Goal: Book appointment/travel/reservation

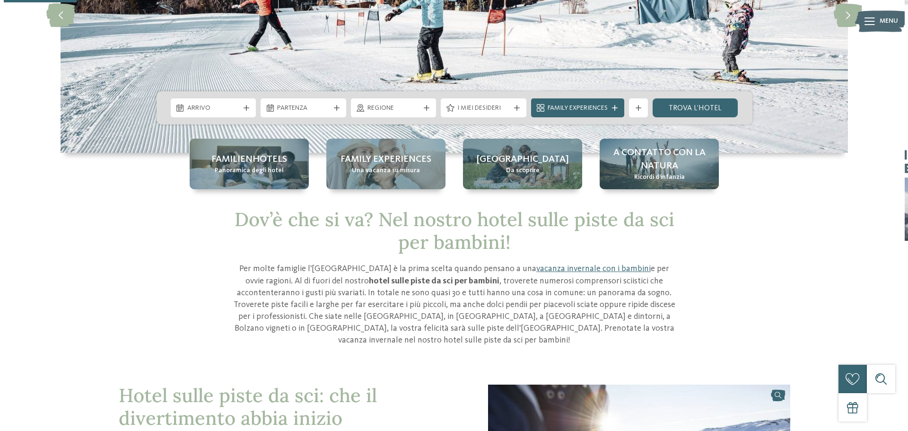
scroll to position [236, 0]
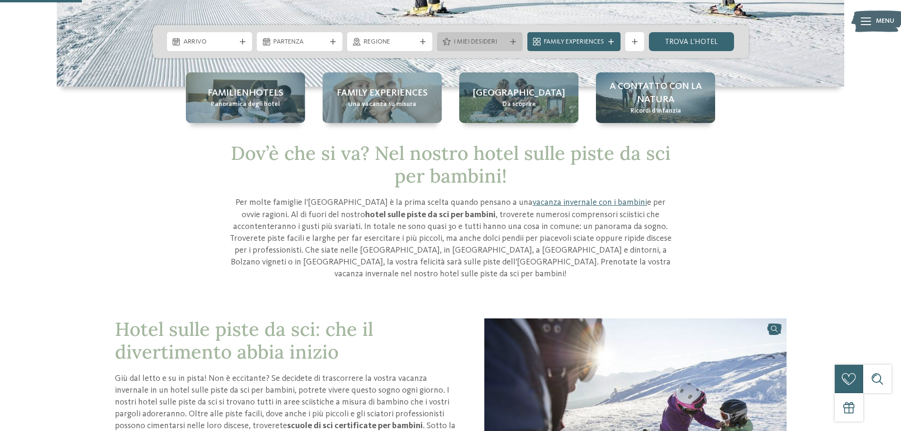
click at [515, 38] on div "I miei desideri" at bounding box center [480, 41] width 86 height 19
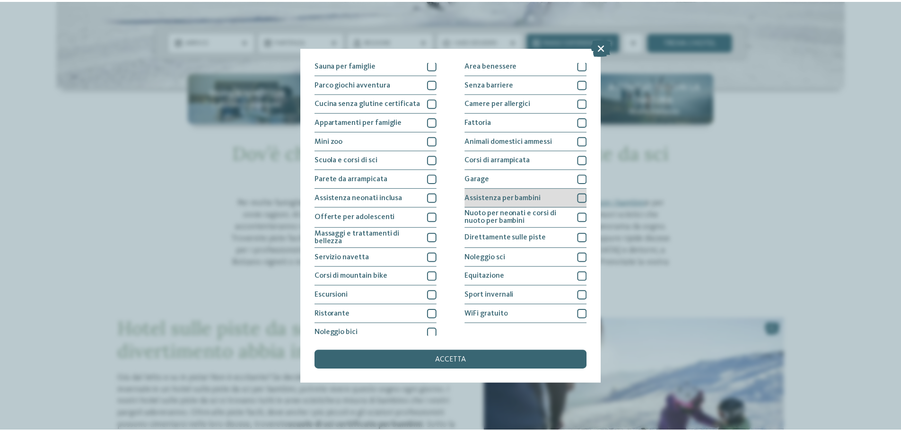
scroll to position [66, 0]
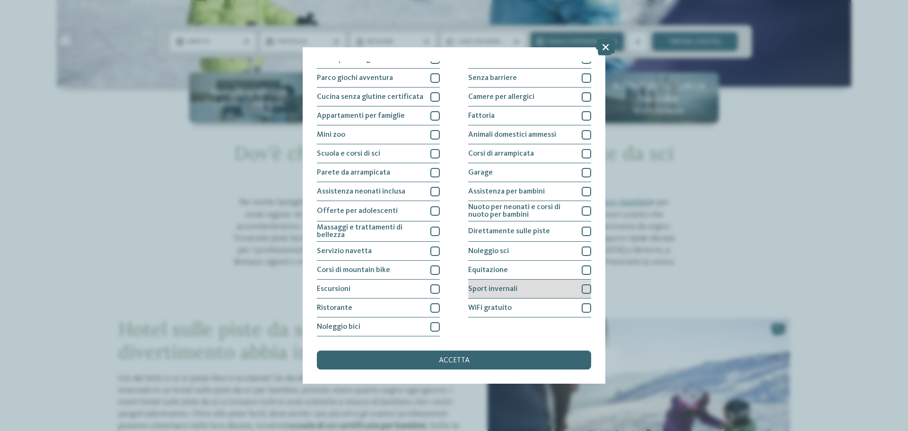
click at [582, 290] on div at bounding box center [586, 288] width 9 height 9
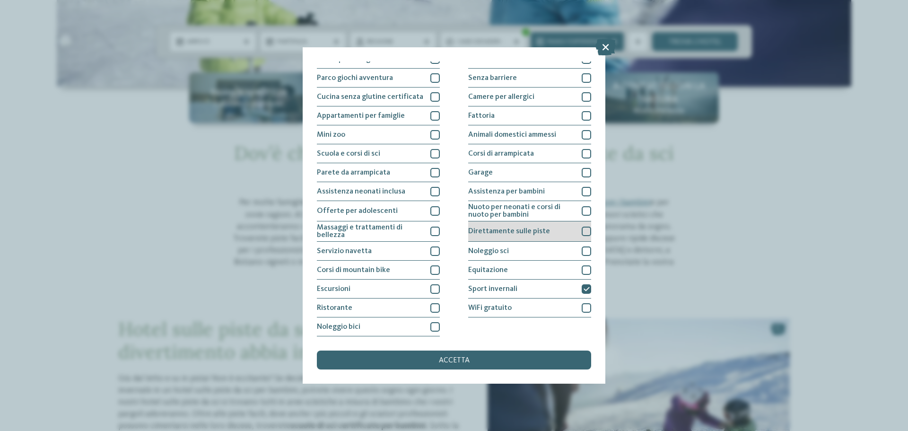
click at [582, 232] on div at bounding box center [586, 231] width 9 height 9
click at [584, 288] on icon at bounding box center [587, 289] width 6 height 6
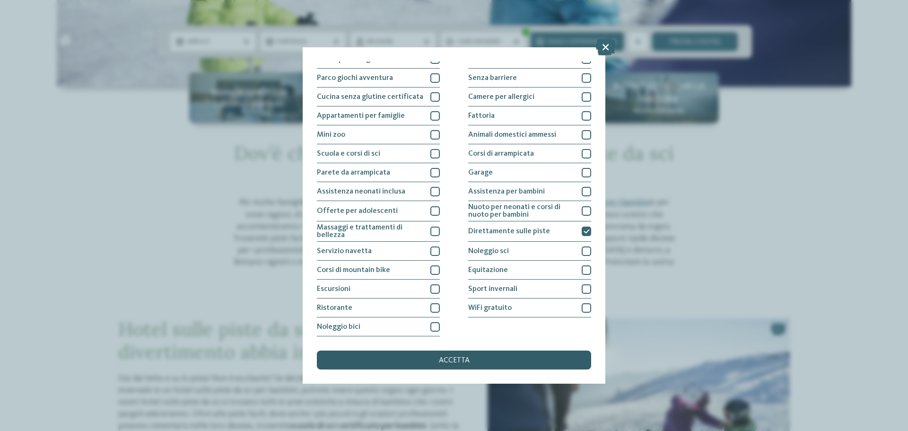
click at [515, 364] on div "accetta" at bounding box center [454, 359] width 274 height 19
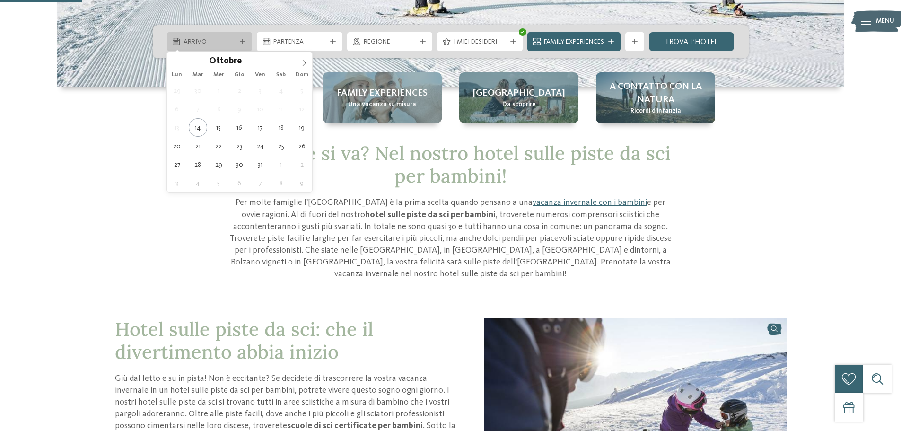
click at [208, 40] on span "Arrivo" at bounding box center [210, 41] width 53 height 9
click at [302, 66] on icon at bounding box center [304, 63] width 7 height 7
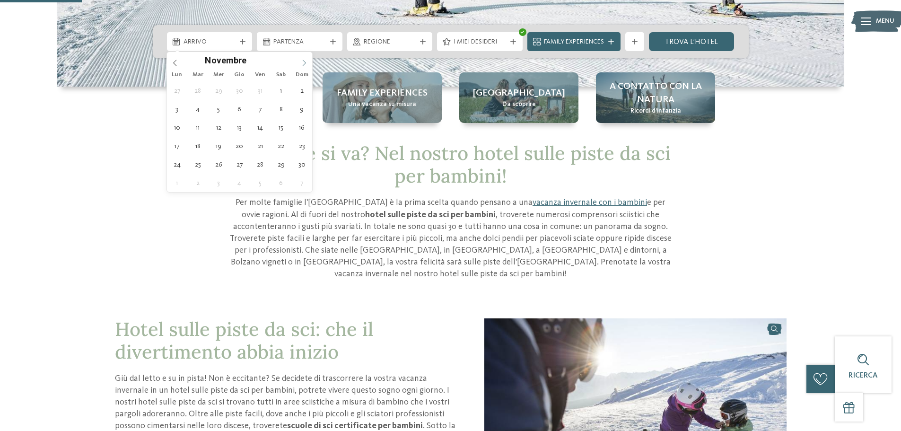
click at [302, 66] on icon at bounding box center [304, 63] width 7 height 7
type input "****"
click at [302, 66] on icon at bounding box center [304, 63] width 7 height 7
type div "[DATE]"
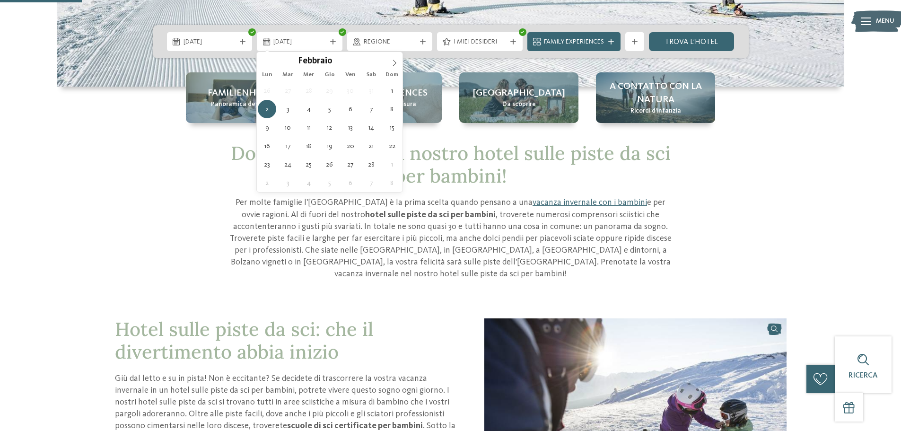
type input "****"
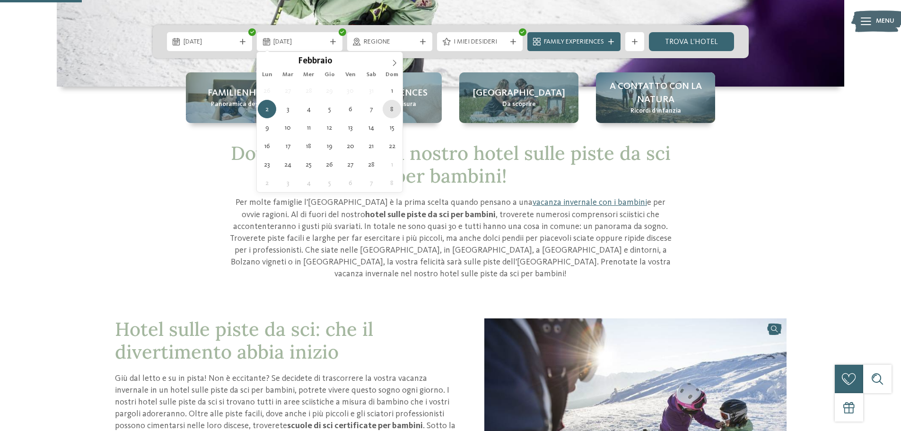
type div "[DATE]"
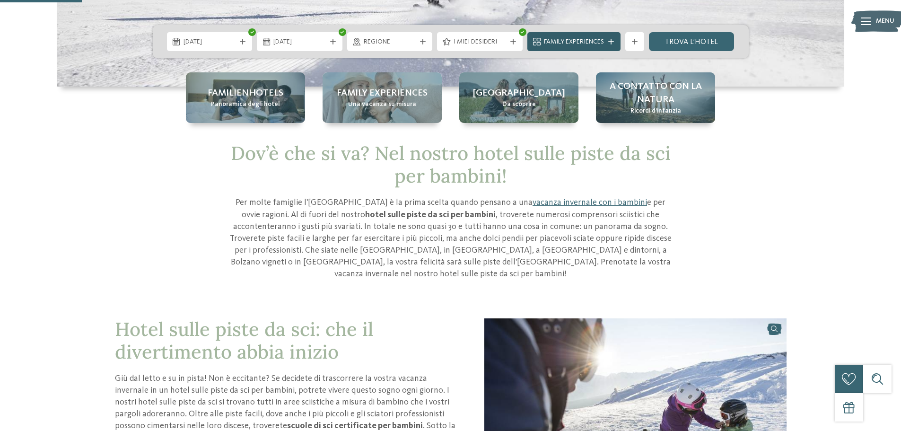
click at [612, 42] on icon at bounding box center [611, 42] width 6 height 6
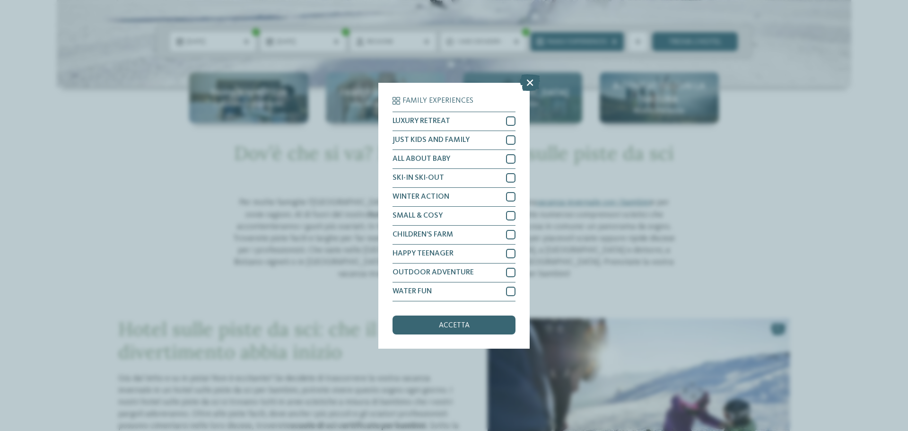
click at [530, 82] on icon at bounding box center [530, 82] width 20 height 17
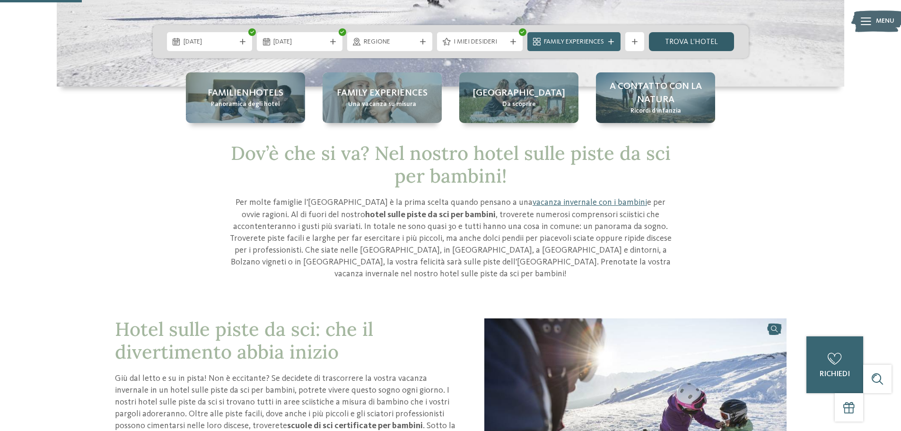
click at [699, 44] on link "trova l’hotel" at bounding box center [692, 41] width 86 height 19
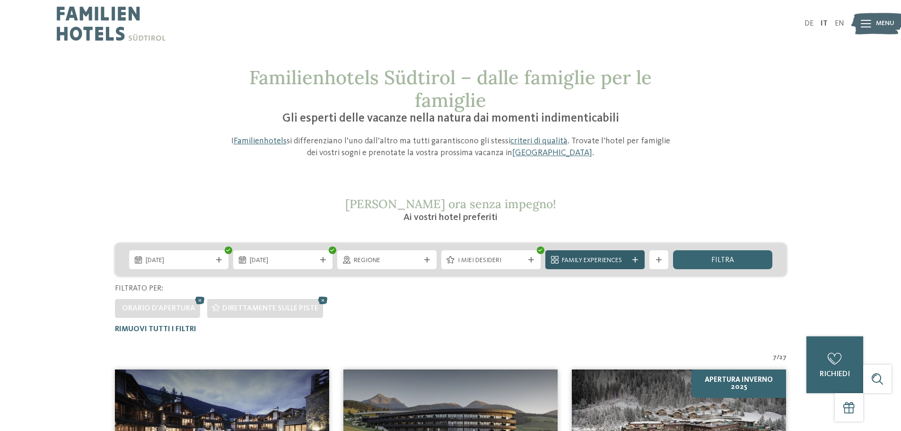
click at [636, 259] on icon at bounding box center [635, 260] width 6 height 6
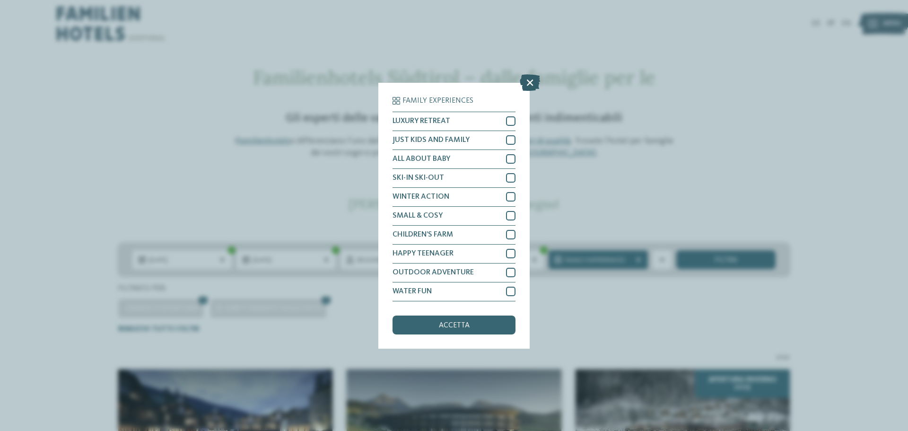
click at [526, 84] on icon at bounding box center [530, 82] width 20 height 17
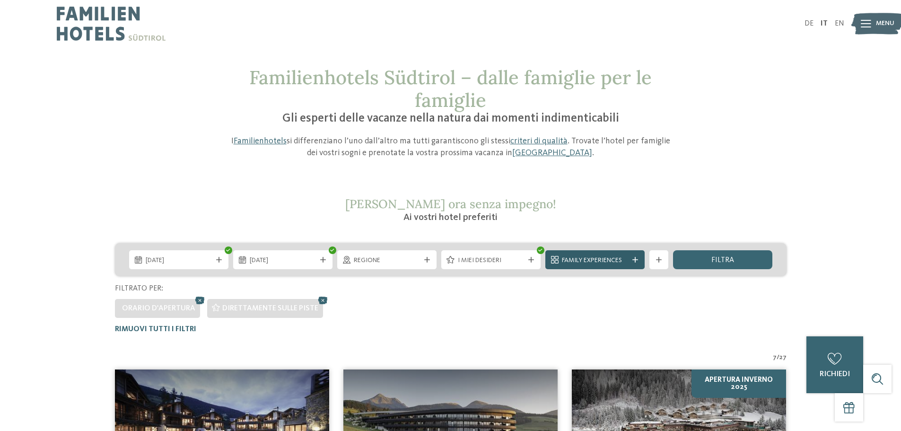
click at [612, 256] on span "Family Experiences" at bounding box center [595, 260] width 66 height 9
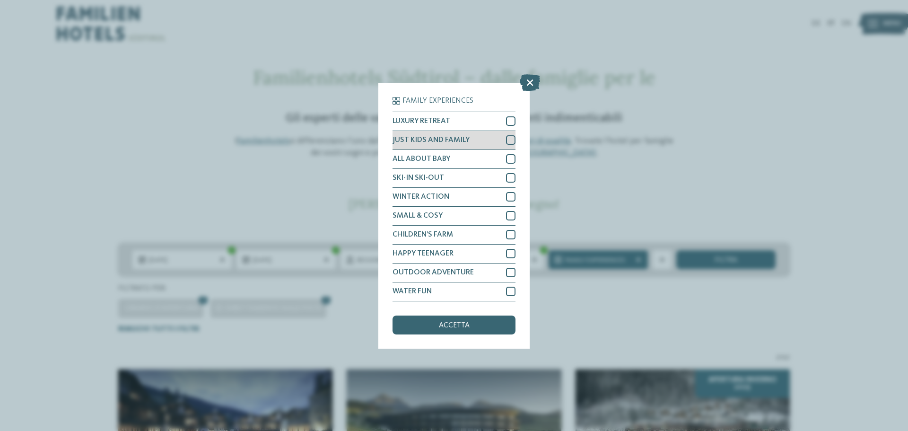
click at [508, 140] on div at bounding box center [510, 139] width 9 height 9
click at [454, 324] on span "accetta" at bounding box center [454, 326] width 31 height 8
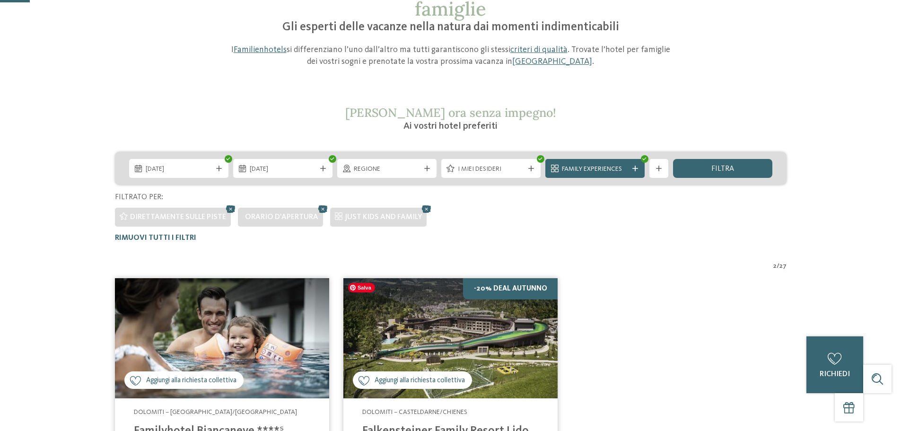
scroll to position [26, 0]
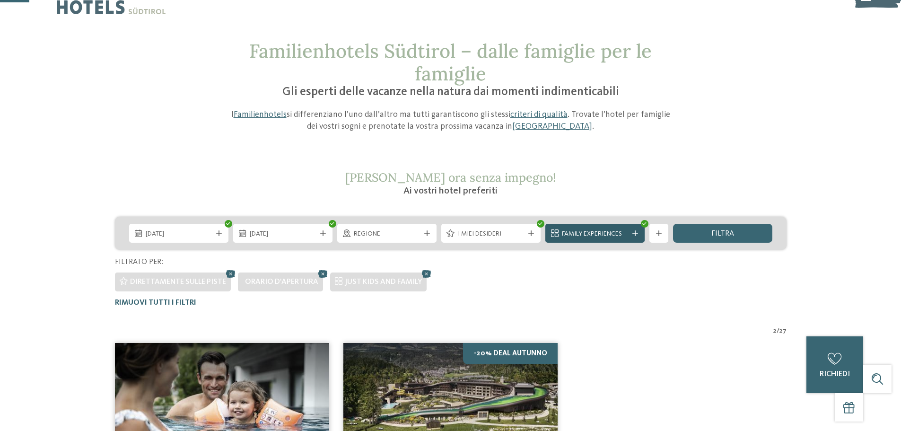
click at [634, 234] on icon at bounding box center [635, 233] width 6 height 6
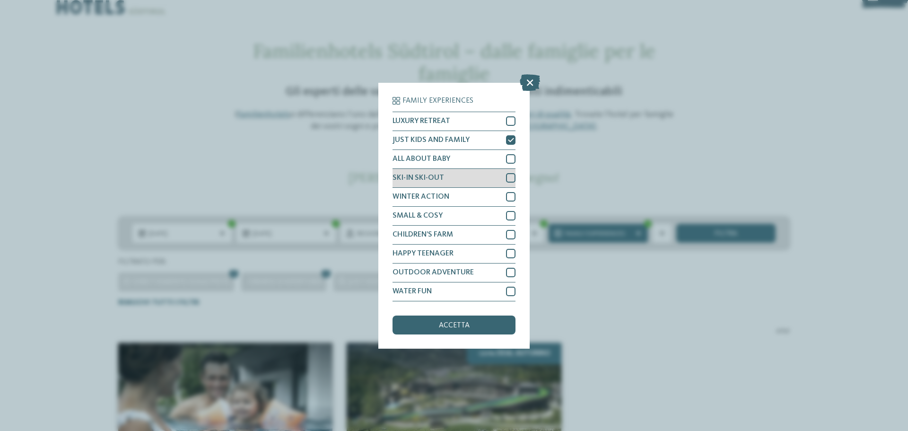
click at [509, 175] on div at bounding box center [510, 177] width 9 height 9
click at [508, 141] on icon at bounding box center [511, 140] width 6 height 6
click at [447, 325] on span "accetta" at bounding box center [454, 326] width 31 height 8
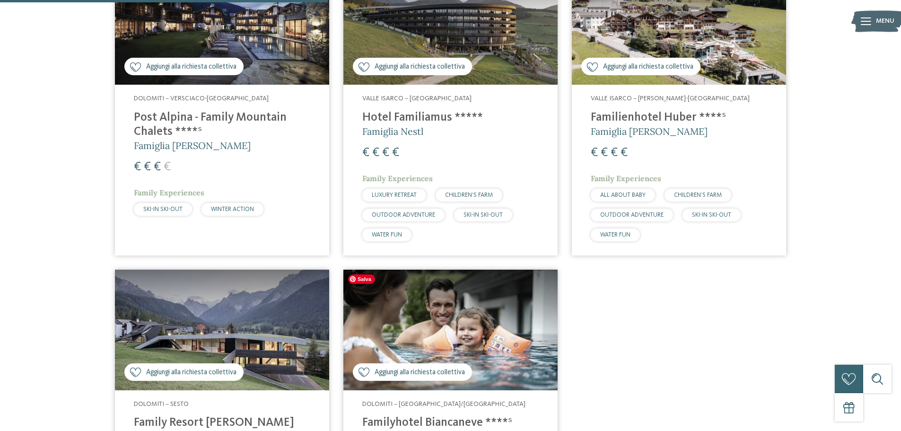
scroll to position [121, 0]
